Goal: Information Seeking & Learning: Check status

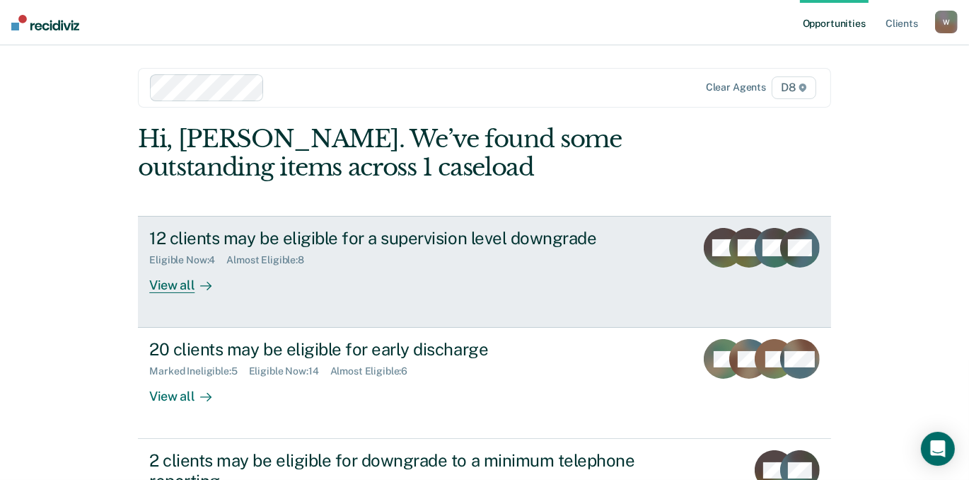
click at [185, 294] on div "View all" at bounding box center [188, 280] width 79 height 28
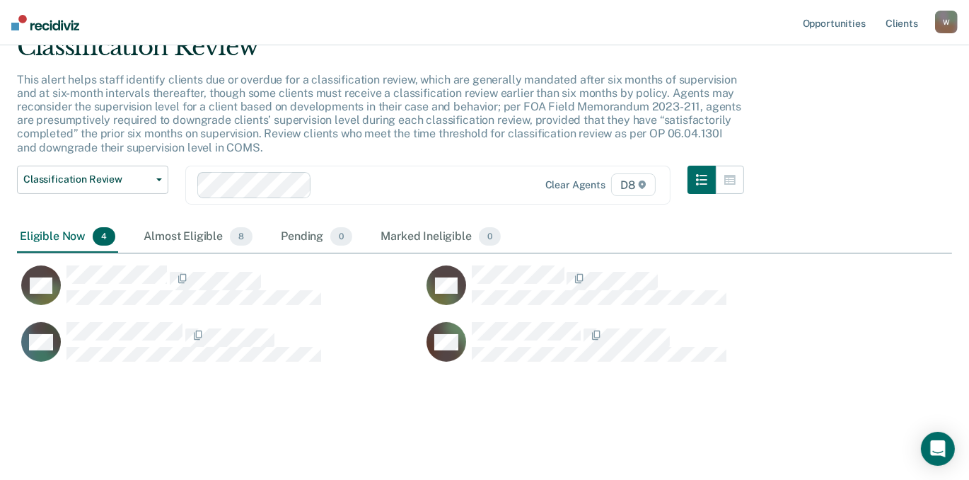
scroll to position [201, 0]
click at [736, 175] on icon "button" at bounding box center [730, 180] width 11 height 10
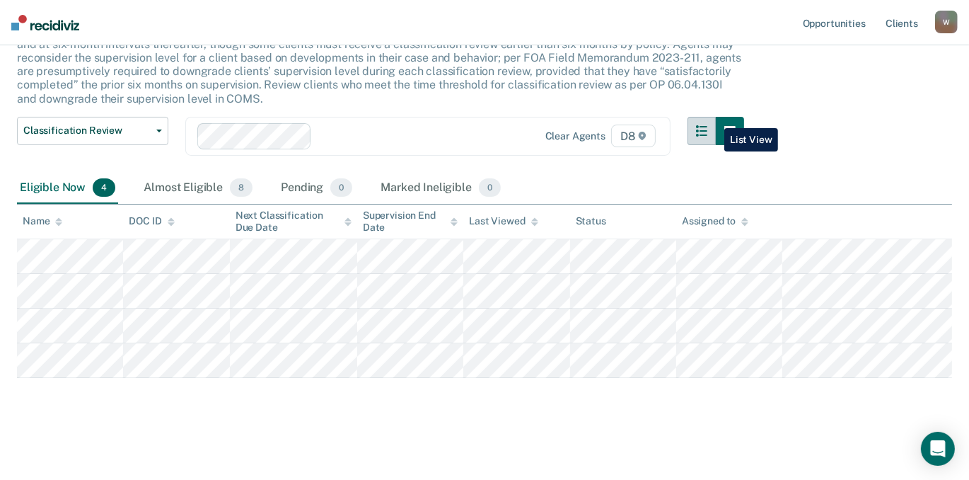
click at [708, 125] on icon "button" at bounding box center [701, 130] width 11 height 11
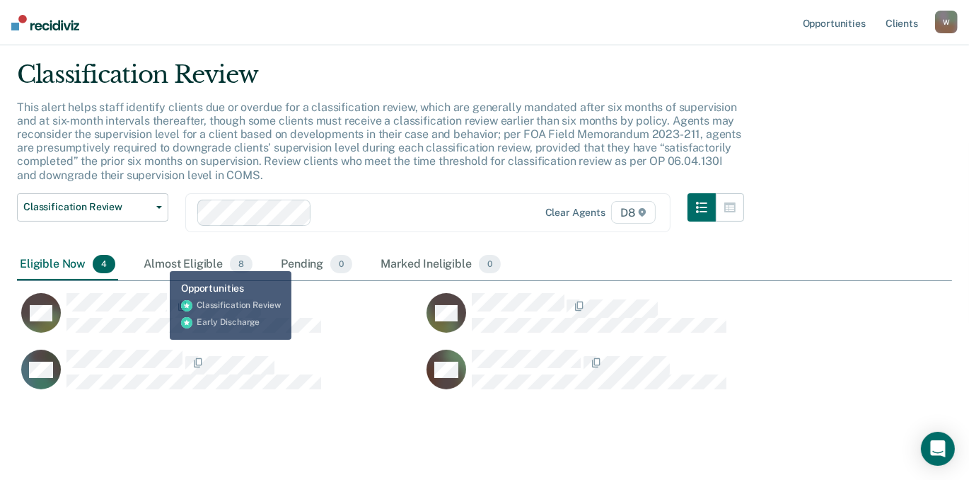
scroll to position [0, 0]
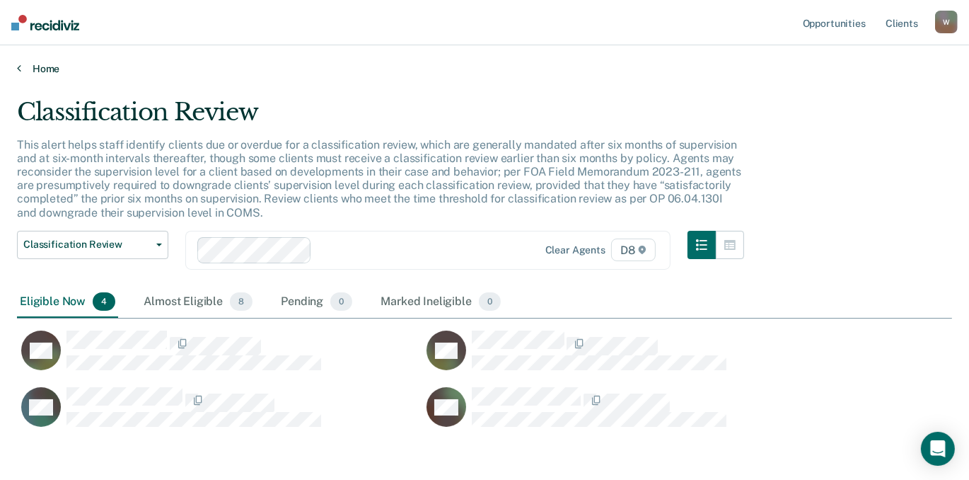
click at [21, 74] on icon at bounding box center [19, 67] width 4 height 11
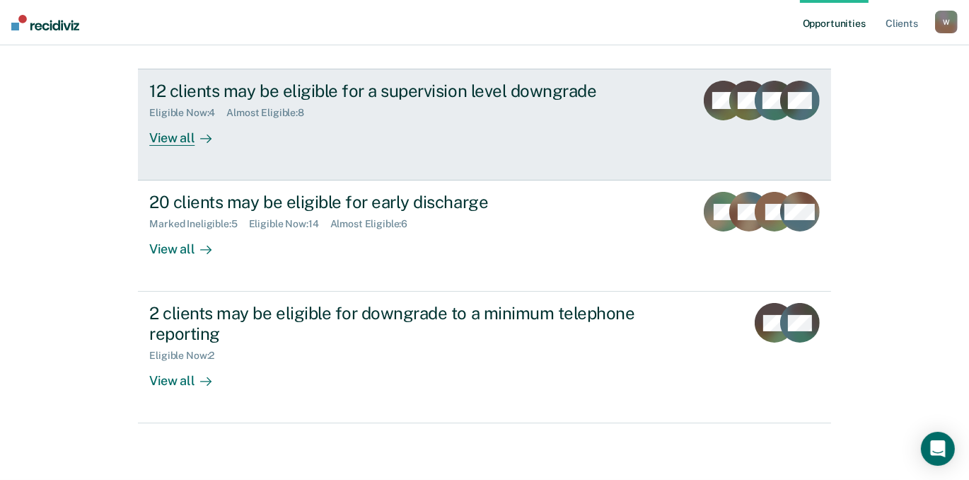
scroll to position [192, 0]
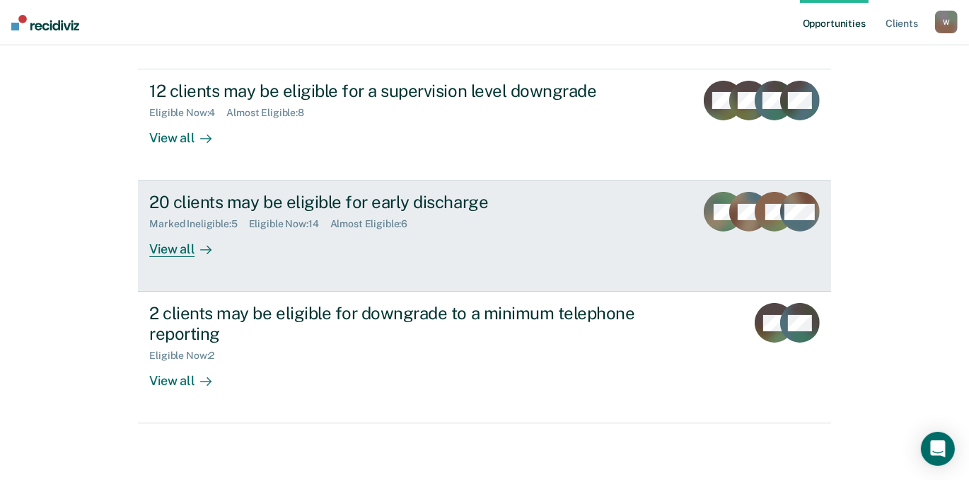
click at [183, 258] on div "View all" at bounding box center [188, 244] width 79 height 28
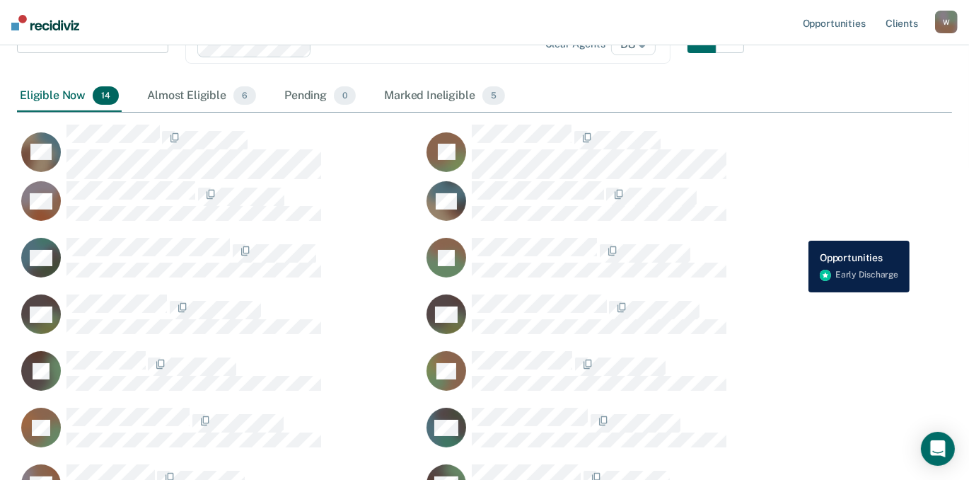
scroll to position [665, 917]
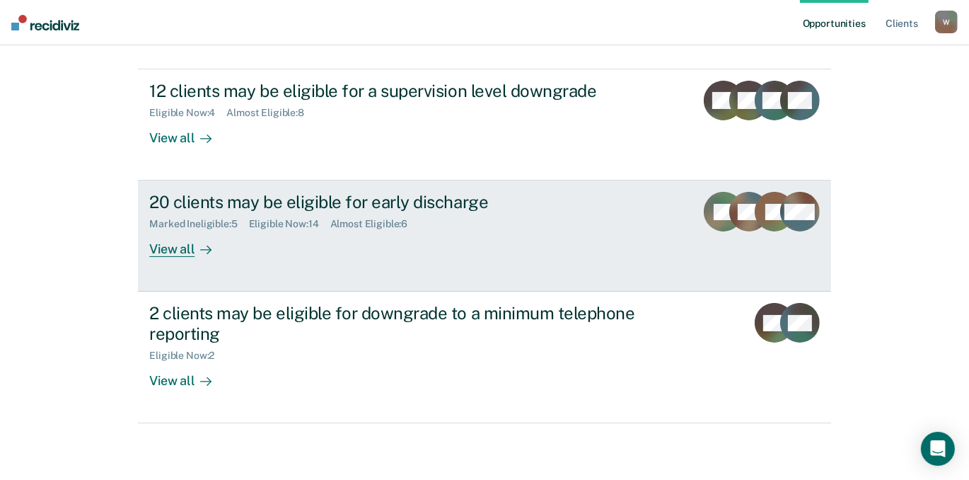
scroll to position [321, 0]
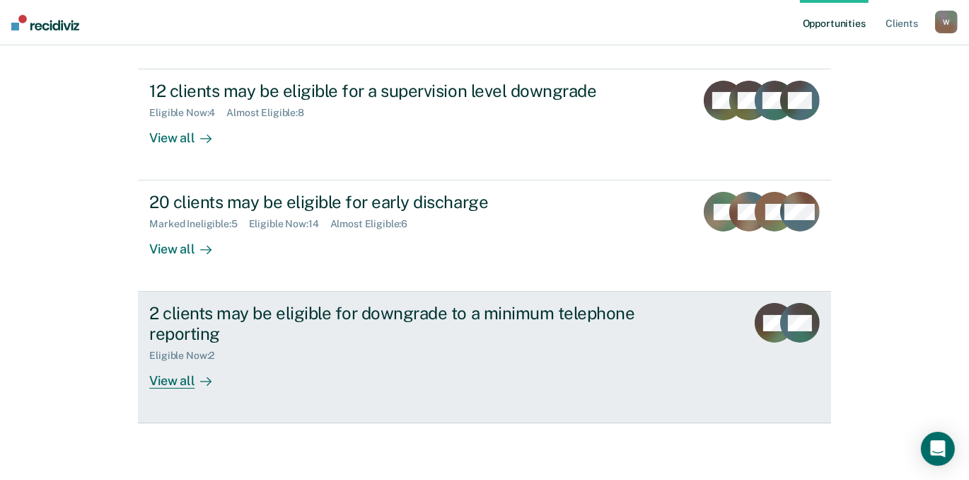
click at [190, 362] on div "View all" at bounding box center [188, 376] width 79 height 28
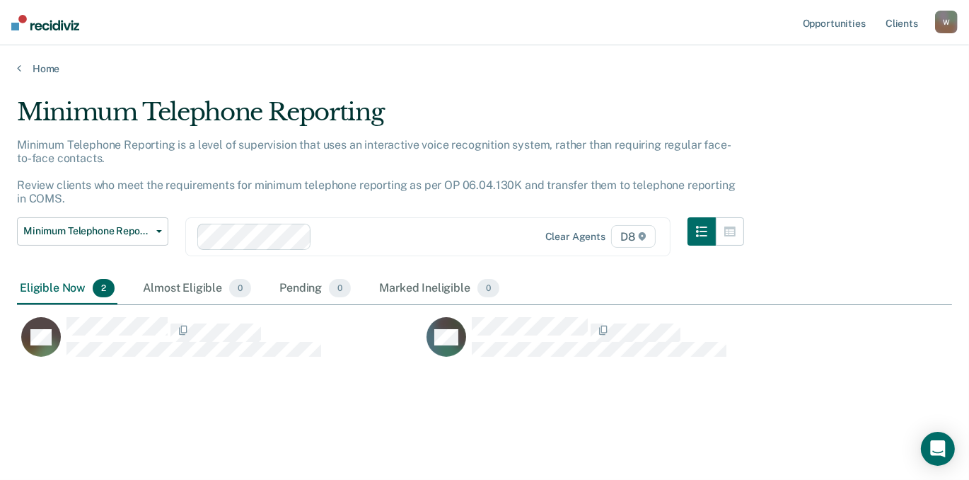
scroll to position [325, 917]
